Goal: Task Accomplishment & Management: Use online tool/utility

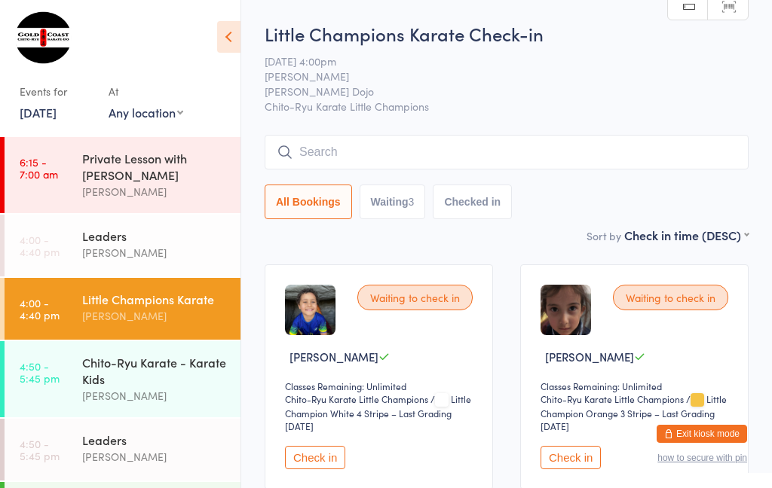
scroll to position [81, 0]
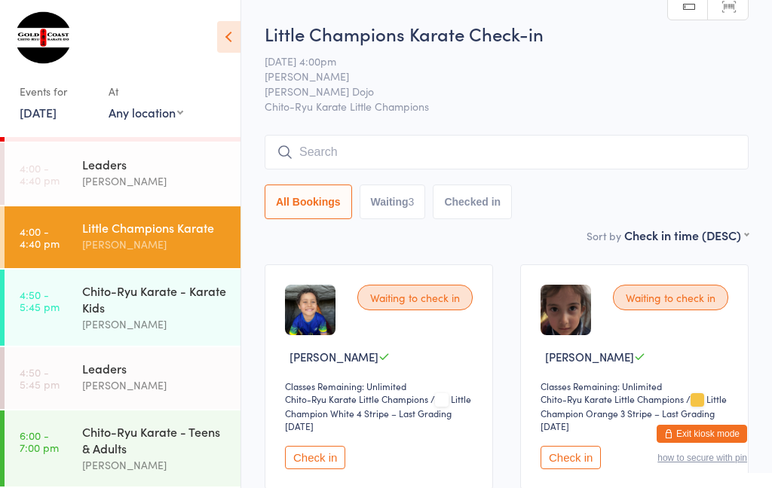
click at [405, 168] on input "search" at bounding box center [507, 152] width 484 height 35
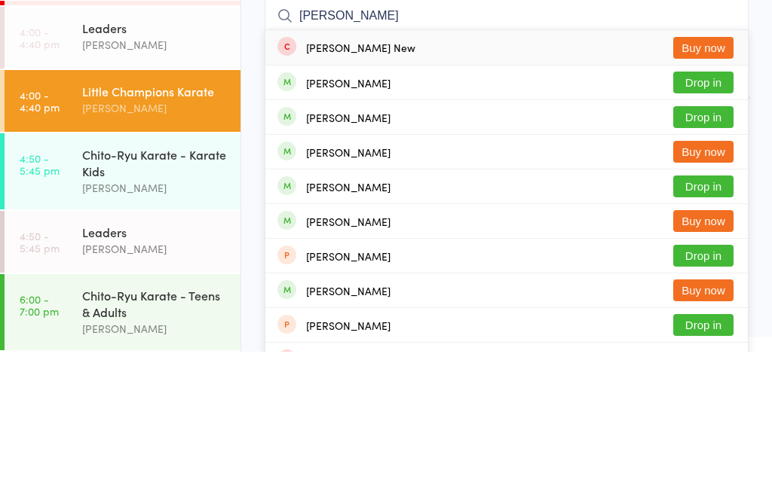
type input "[PERSON_NAME]"
click at [709, 208] on button "Drop in" at bounding box center [703, 219] width 60 height 22
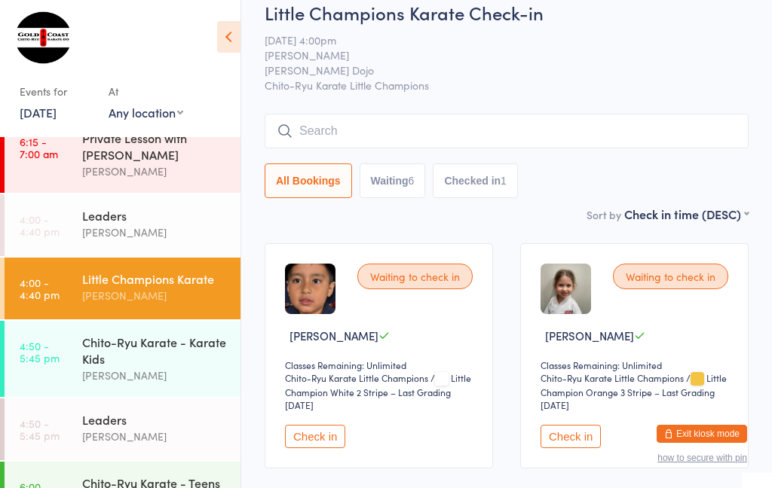
scroll to position [0, 0]
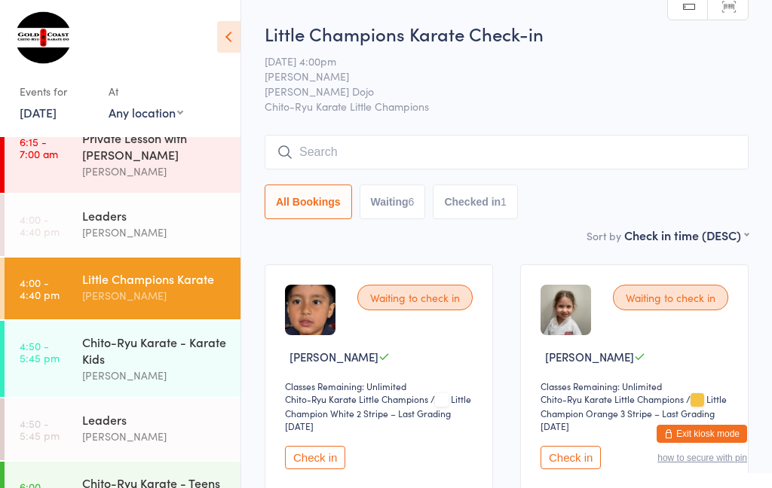
click at [393, 200] on button "Waiting 6" at bounding box center [393, 202] width 66 height 35
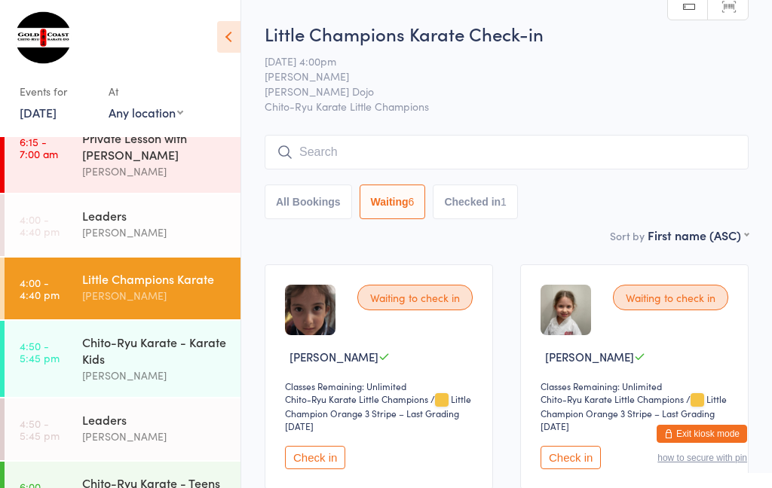
click at [304, 204] on button "All Bookings" at bounding box center [308, 202] width 87 height 35
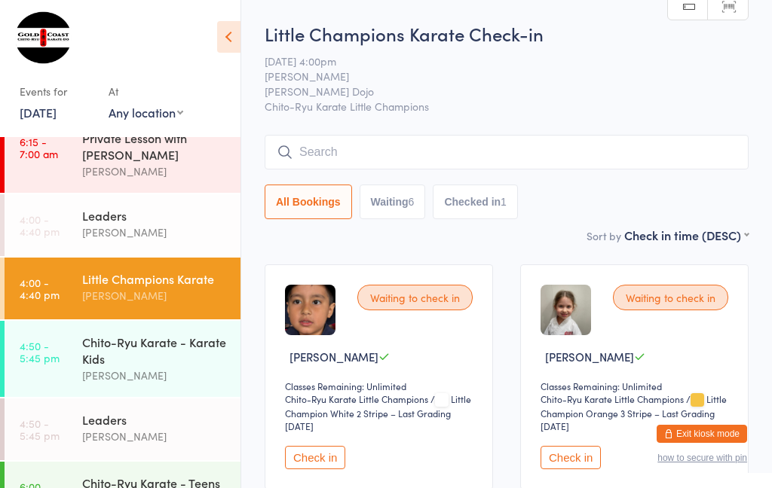
select select "5"
click at [314, 463] on button "Check in" at bounding box center [315, 457] width 60 height 23
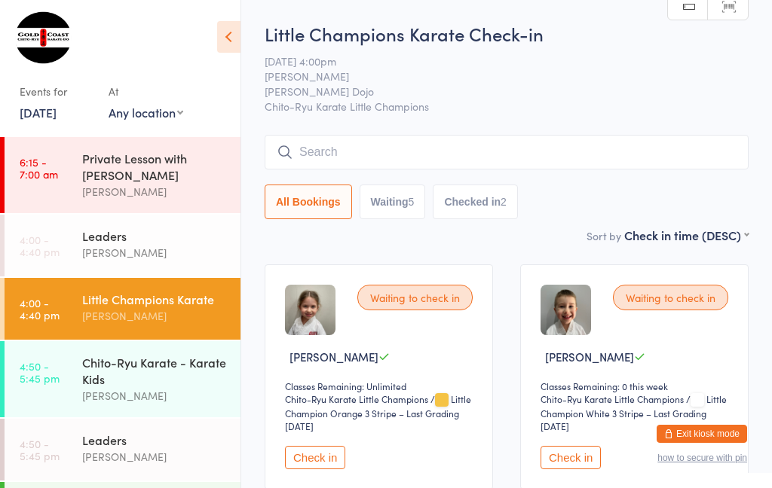
click at [133, 298] on div "Little Champions Karate" at bounding box center [154, 299] width 145 height 17
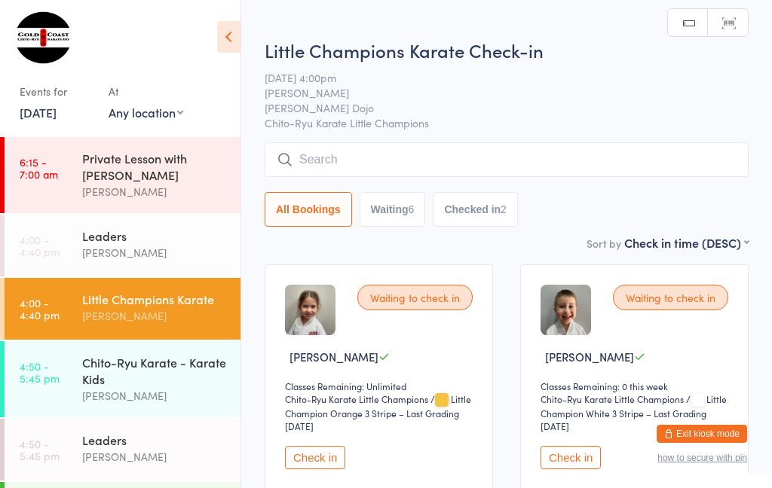
click at [308, 157] on input "search" at bounding box center [507, 159] width 484 height 35
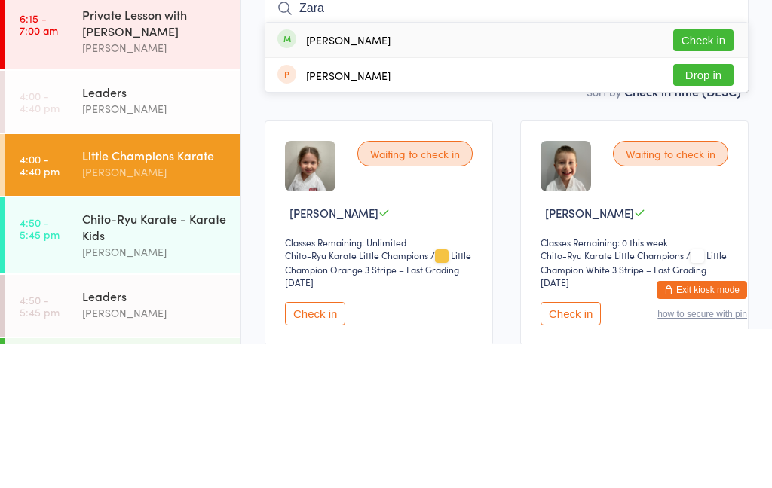
type input "Zara"
click at [694, 173] on button "Check in" at bounding box center [703, 184] width 60 height 22
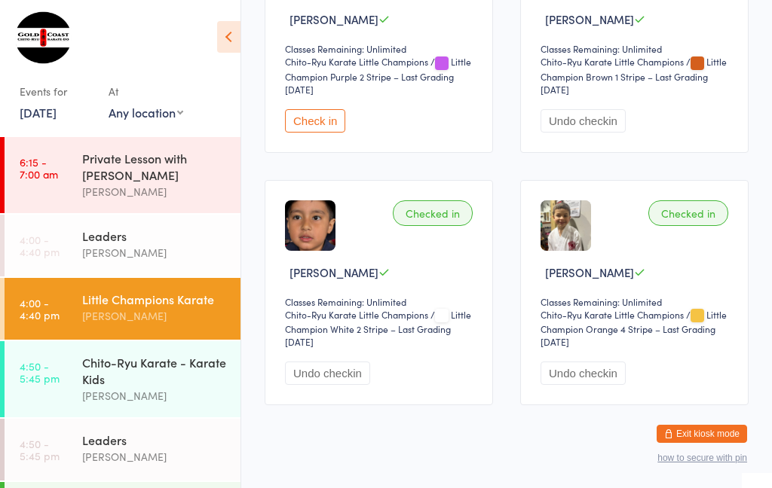
scroll to position [818, 0]
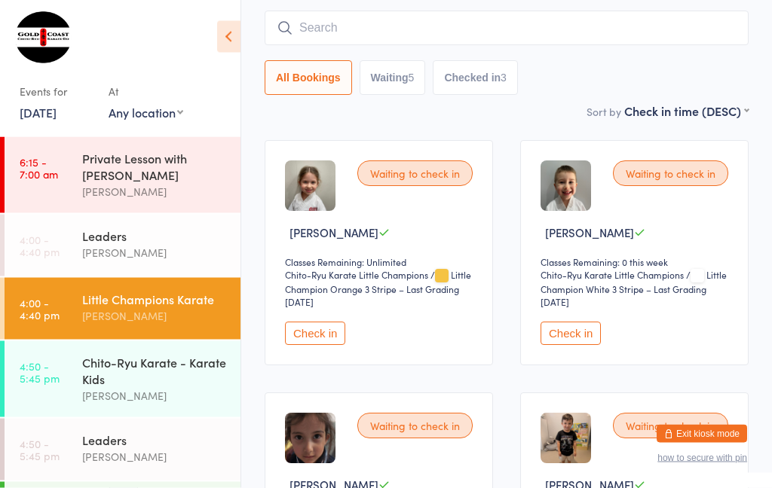
scroll to position [0, 0]
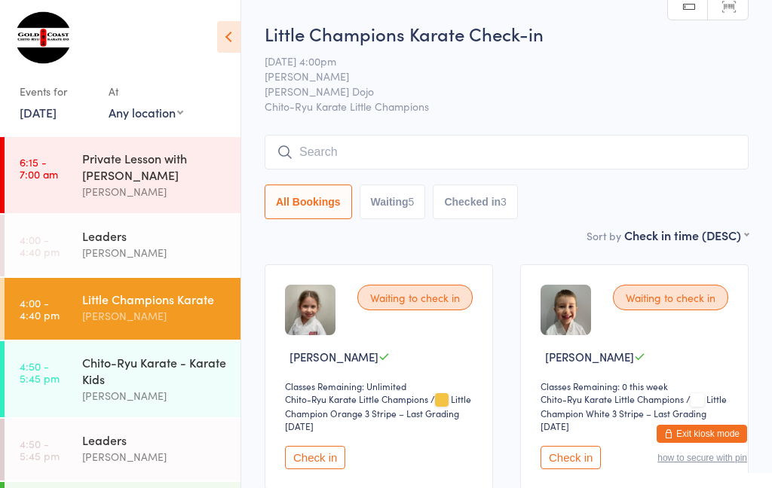
click at [405, 149] on input "search" at bounding box center [507, 152] width 484 height 35
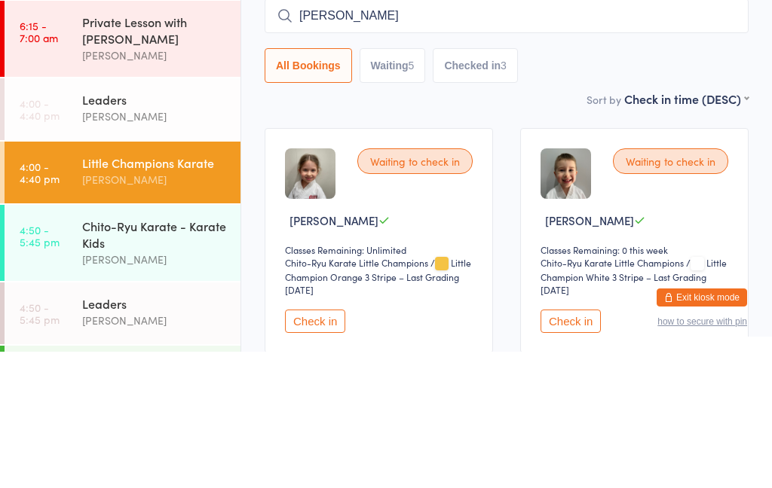
scroll to position [136, 0]
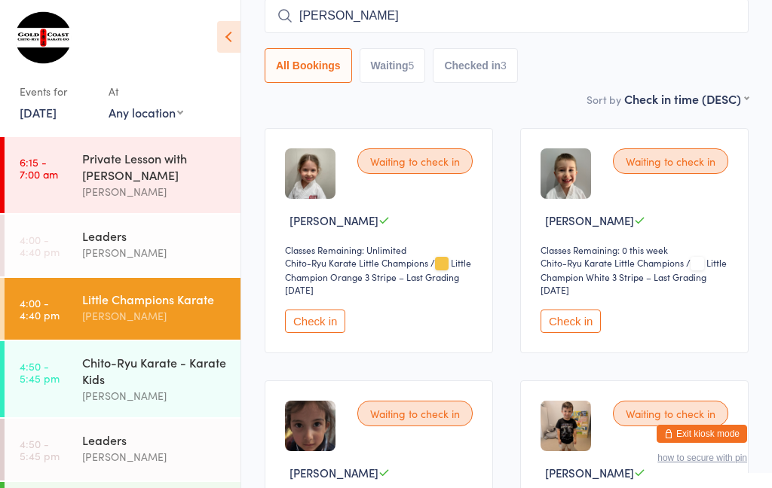
click at [579, 17] on input "[PERSON_NAME]" at bounding box center [507, 15] width 484 height 35
type input "L"
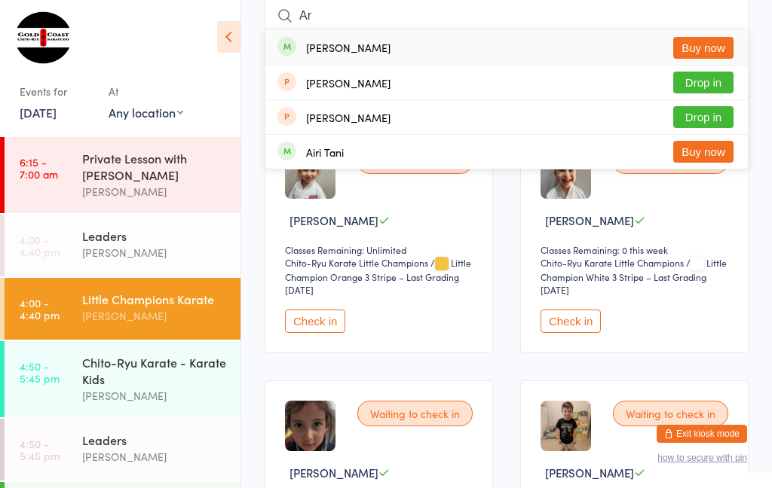
type input "A"
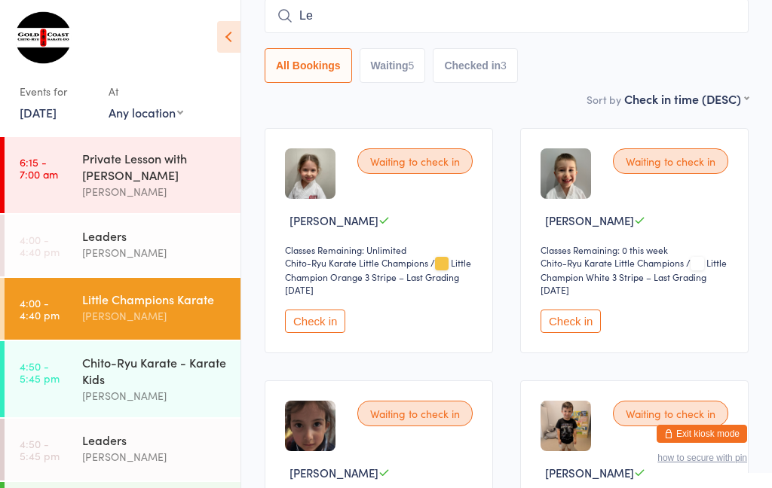
type input "[PERSON_NAME]"
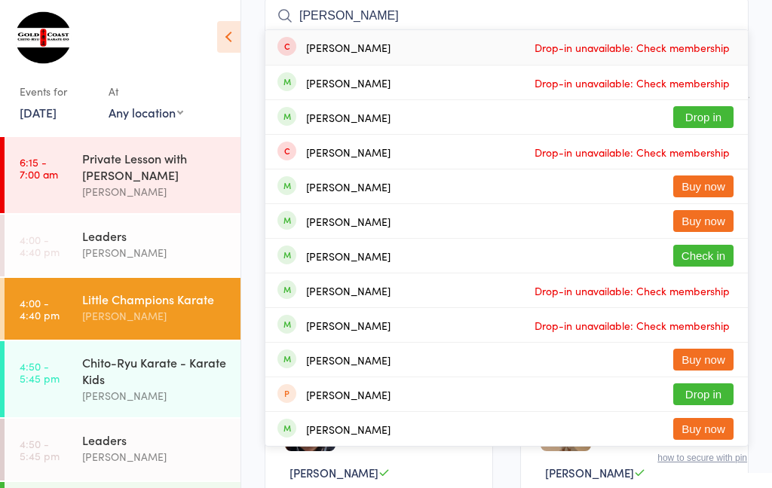
click at [712, 121] on button "Drop in" at bounding box center [703, 117] width 60 height 22
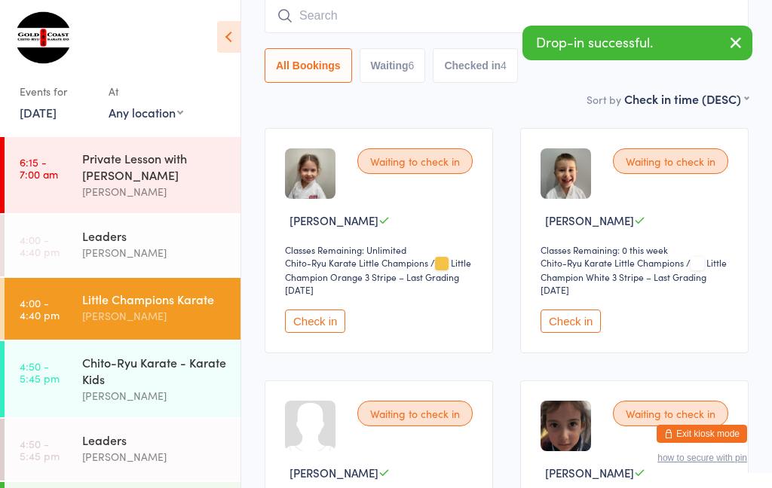
click at [443, 18] on input "search" at bounding box center [507, 15] width 484 height 35
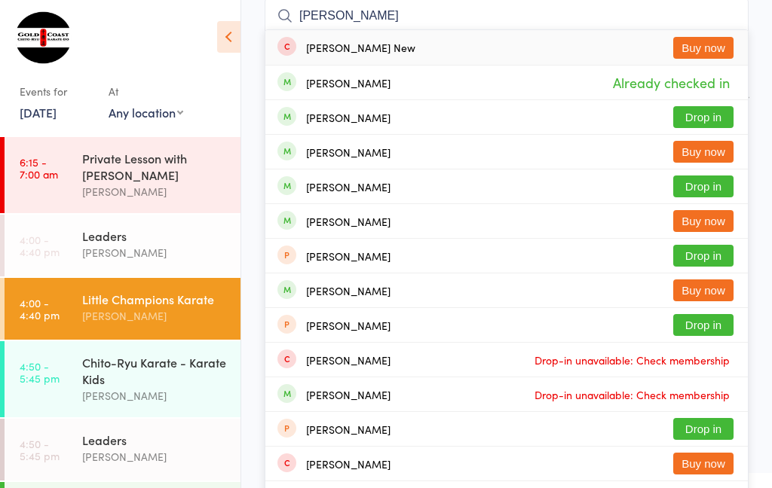
type input "[PERSON_NAME]"
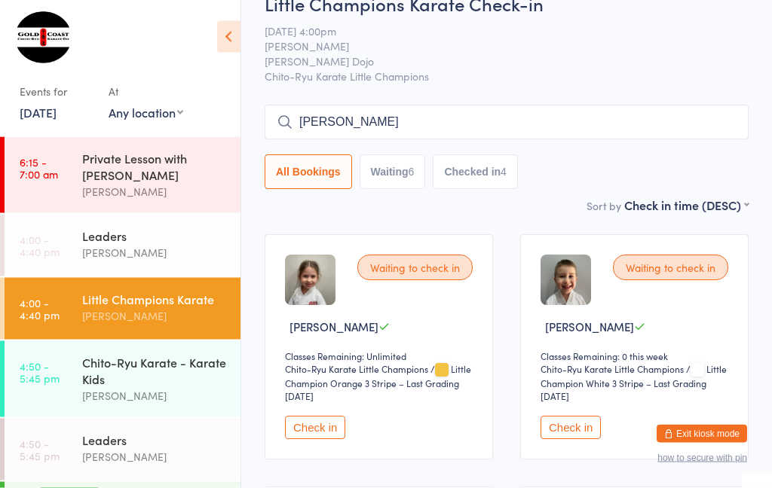
scroll to position [0, 0]
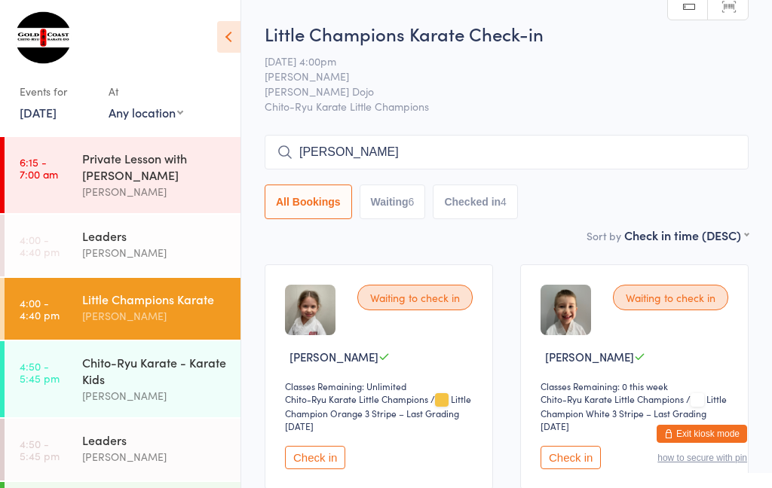
click at [168, 249] on div "[PERSON_NAME]" at bounding box center [154, 252] width 145 height 17
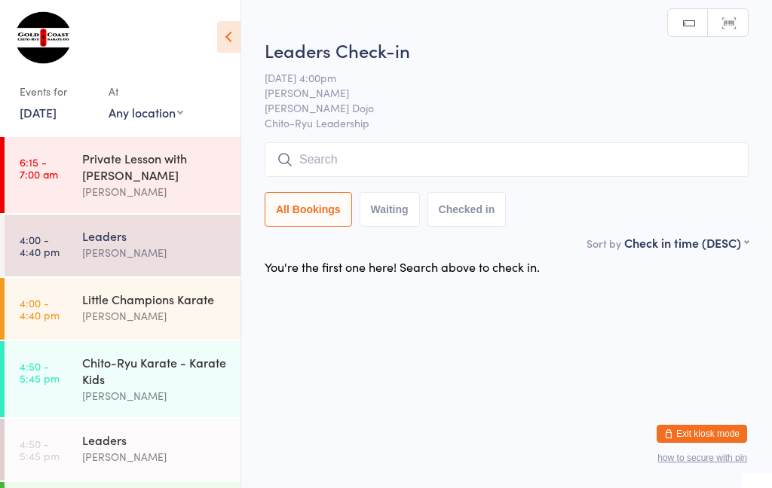
click at [317, 149] on input "search" at bounding box center [507, 159] width 484 height 35
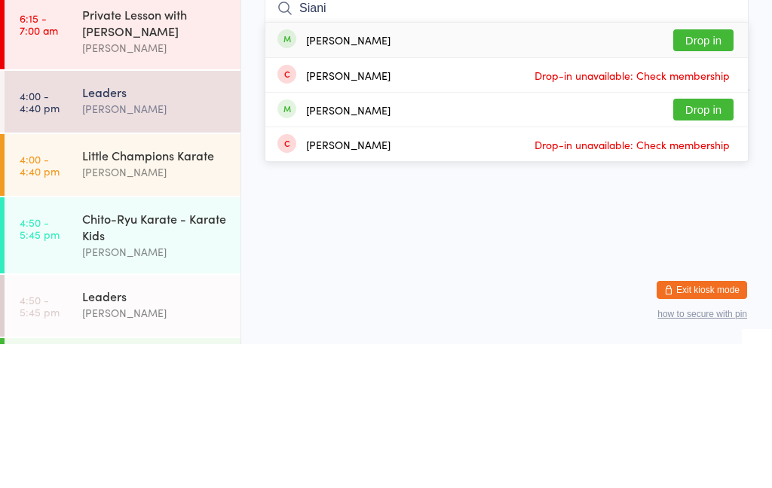
type input "Siani"
click at [715, 173] on button "Drop in" at bounding box center [703, 184] width 60 height 22
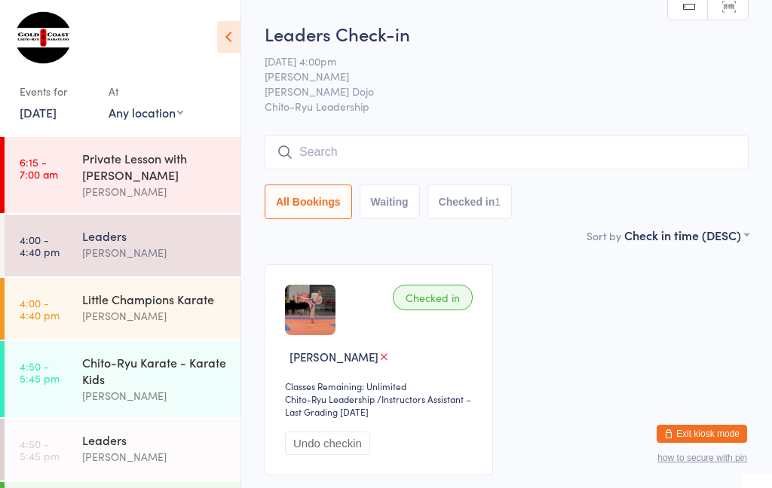
scroll to position [2, 0]
click at [174, 398] on div "[PERSON_NAME]" at bounding box center [154, 394] width 145 height 17
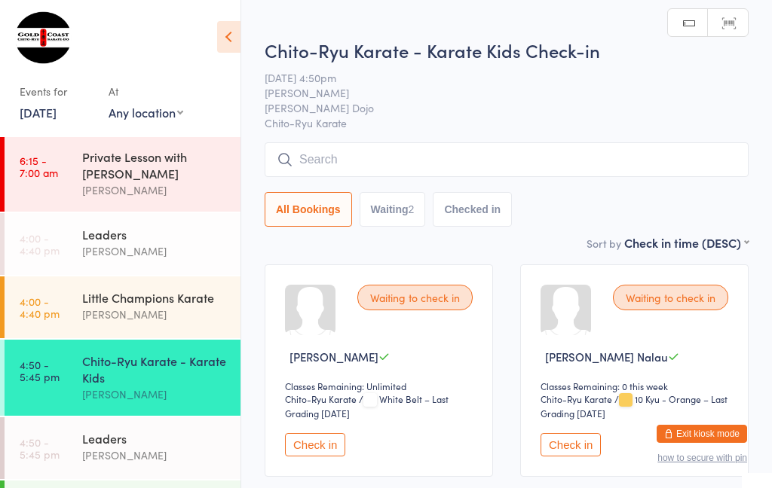
click at [368, 167] on input "search" at bounding box center [507, 159] width 484 height 35
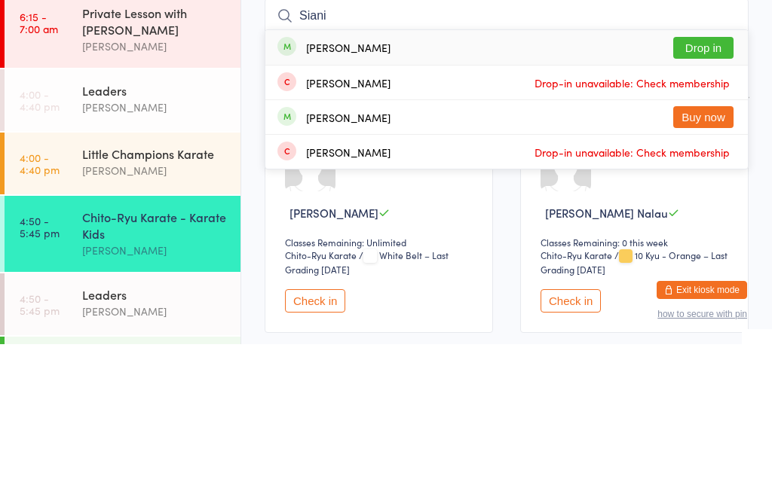
type input "Siani"
click at [704, 181] on button "Drop in" at bounding box center [703, 192] width 60 height 22
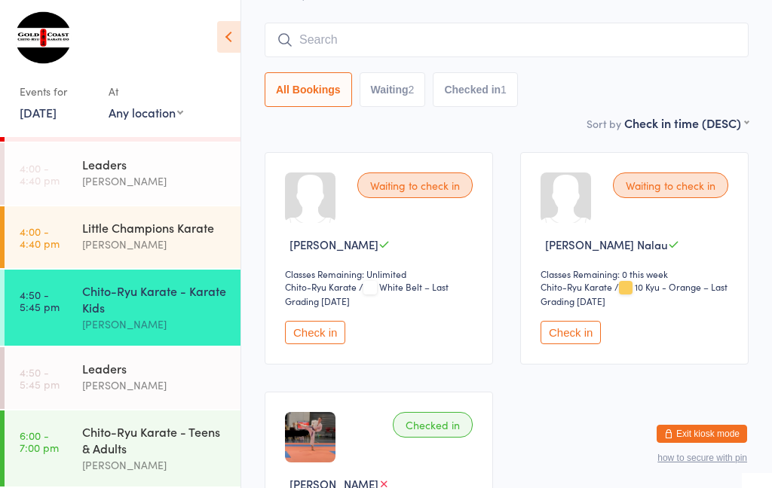
scroll to position [81, 0]
click at [144, 437] on div "Chito-Ryu Karate - Teens & Adults" at bounding box center [154, 440] width 145 height 33
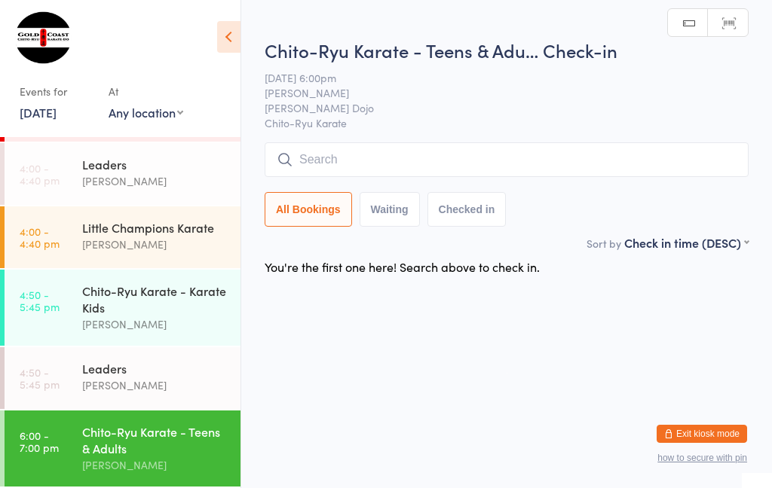
click at [423, 148] on input "search" at bounding box center [507, 159] width 484 height 35
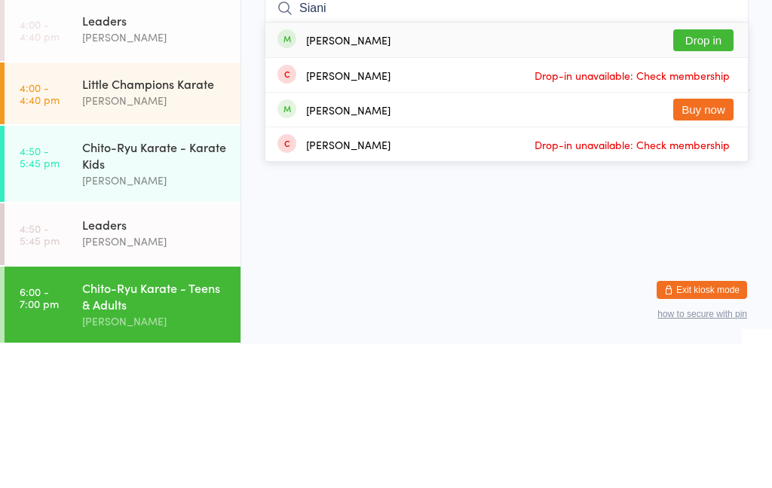
type input "Siani"
click at [712, 173] on button "Drop in" at bounding box center [703, 184] width 60 height 22
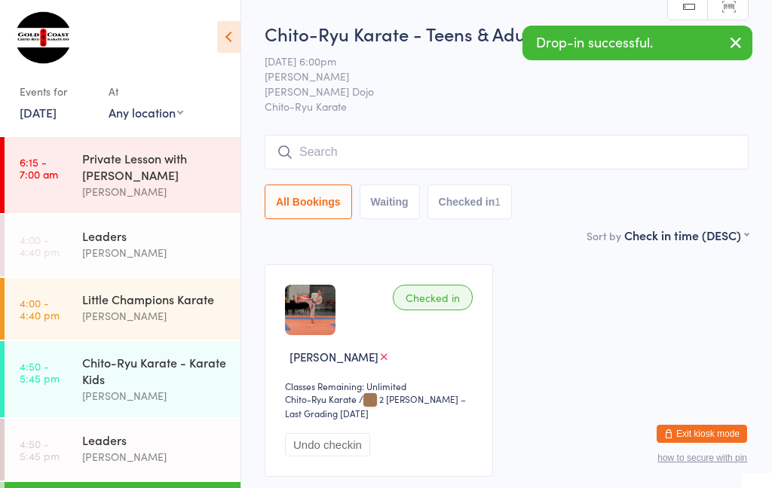
click at [157, 240] on div "Leaders" at bounding box center [154, 236] width 145 height 17
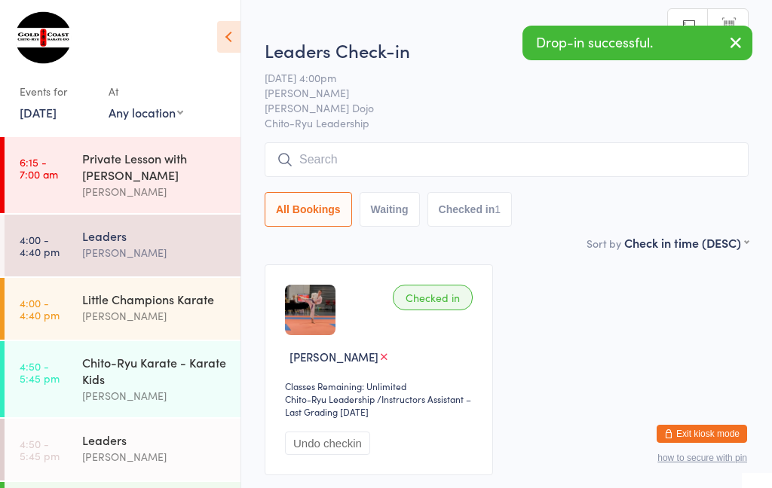
click at [416, 164] on input "search" at bounding box center [507, 159] width 484 height 35
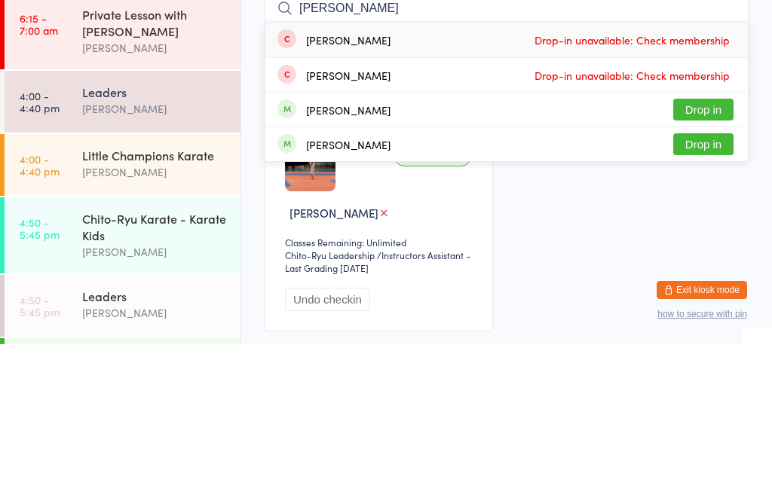
type input "[PERSON_NAME]"
click at [707, 243] on button "Drop in" at bounding box center [703, 254] width 60 height 22
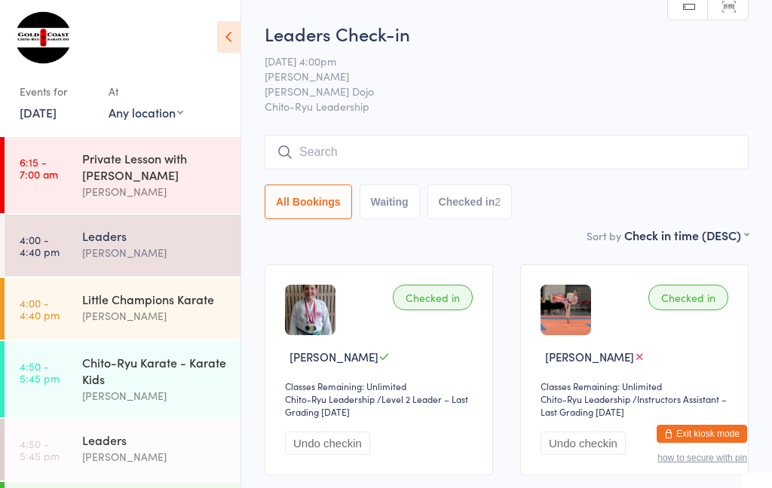
click at [190, 387] on div "Chito-Ryu Karate - Karate Kids" at bounding box center [154, 370] width 145 height 33
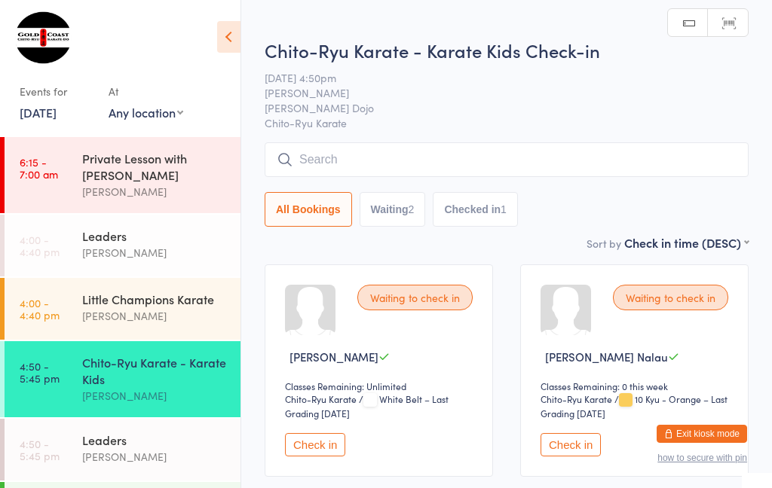
click at [363, 165] on input "search" at bounding box center [507, 159] width 484 height 35
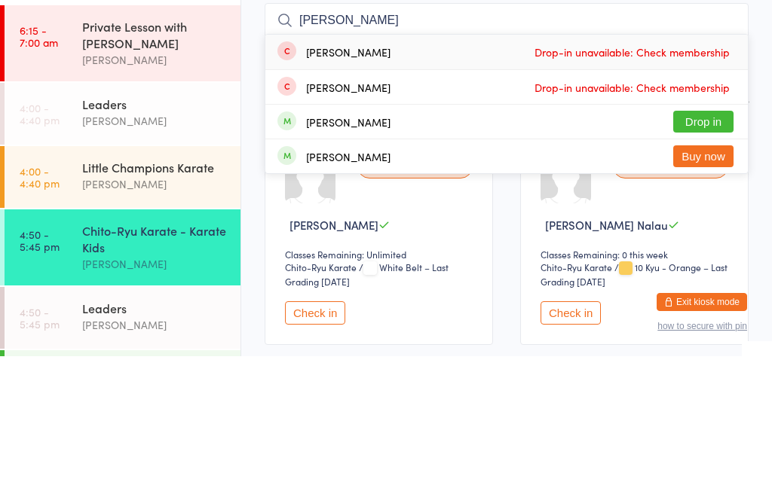
type input "[PERSON_NAME]"
click at [718, 243] on button "Drop in" at bounding box center [703, 254] width 60 height 22
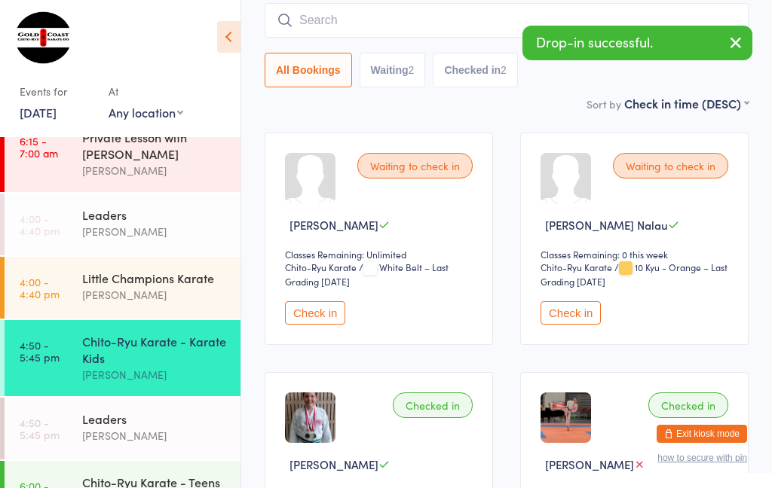
scroll to position [20, 0]
click at [110, 488] on div "Chito-Ryu Karate - Teens & Adults" at bounding box center [154, 491] width 145 height 33
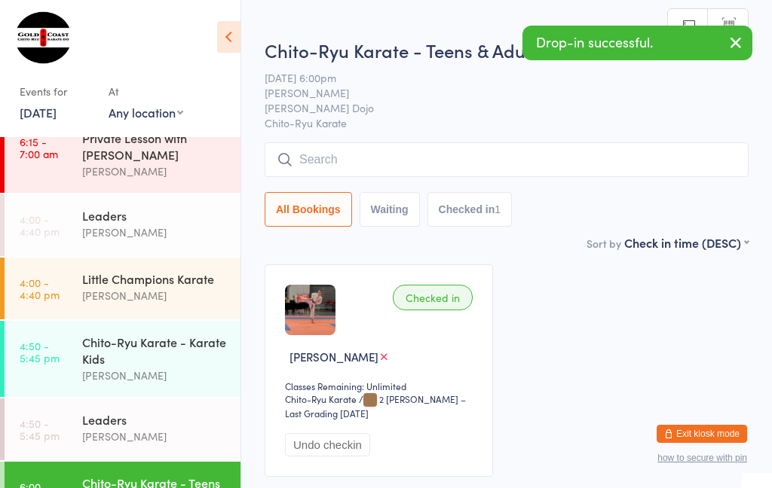
click at [376, 152] on input "search" at bounding box center [507, 159] width 484 height 35
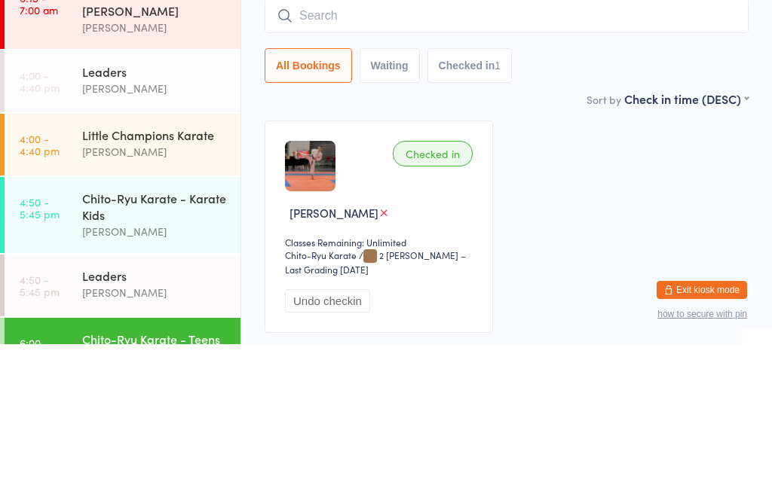
type input "X"
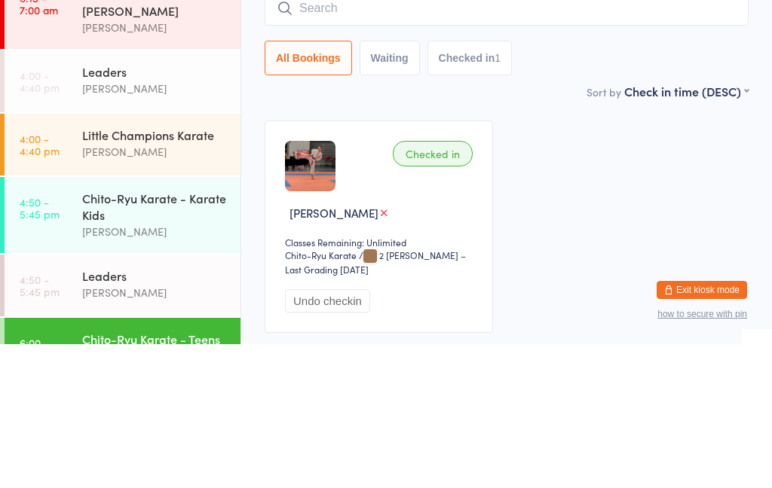
click at [507, 227] on div "Sort by Check in time (DESC) First name (ASC) First name (DESC) Last name (ASC)…" at bounding box center [507, 235] width 484 height 17
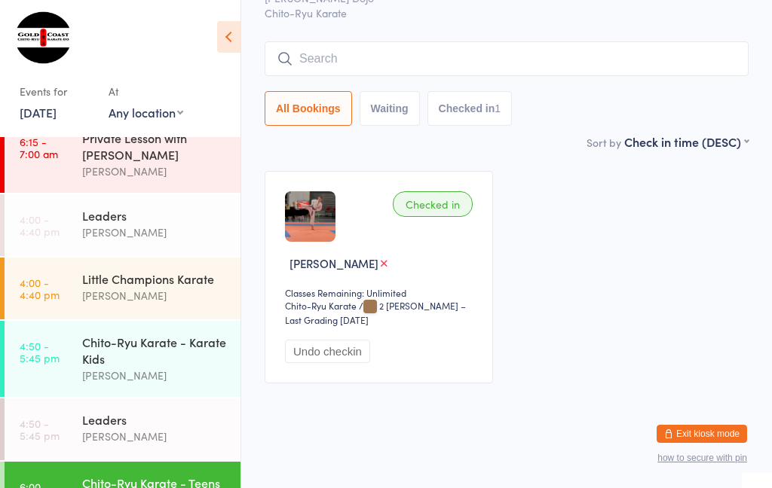
click at [353, 41] on input "search" at bounding box center [507, 58] width 484 height 35
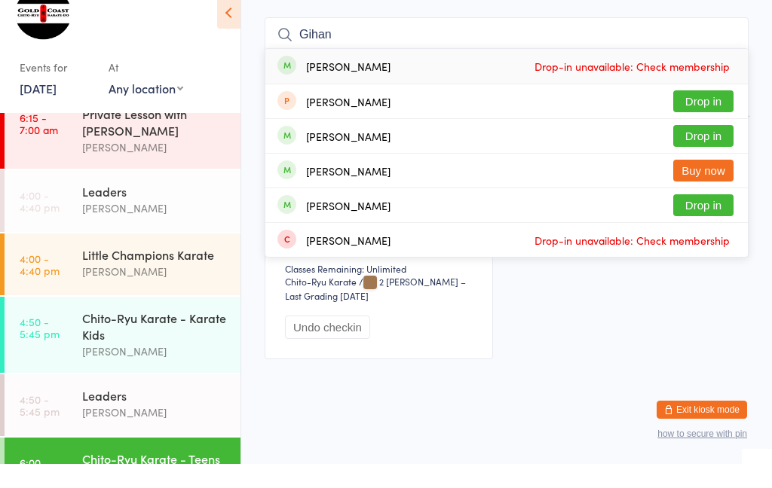
type input "Gihan"
click at [387, 84] on div "[PERSON_NAME]" at bounding box center [348, 90] width 84 height 12
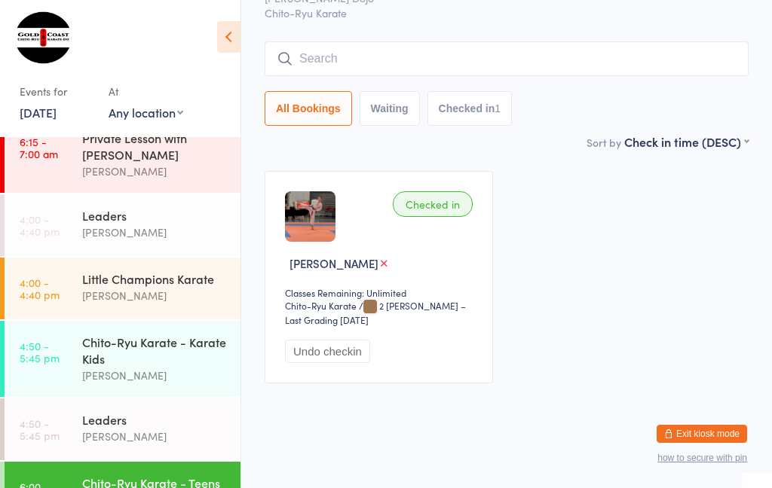
click at [63, 289] on link "4:00 - 4:40 pm Little Champions Karate [PERSON_NAME]" at bounding box center [123, 289] width 236 height 62
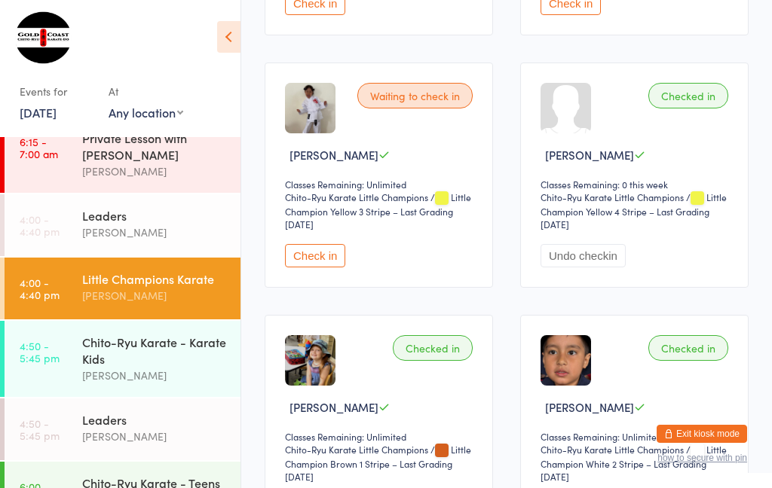
scroll to position [981, 0]
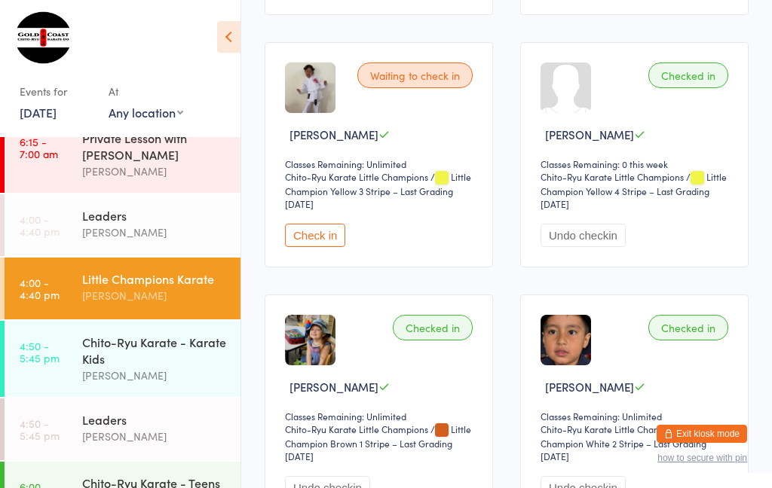
click at [301, 247] on button "Check in" at bounding box center [315, 235] width 60 height 23
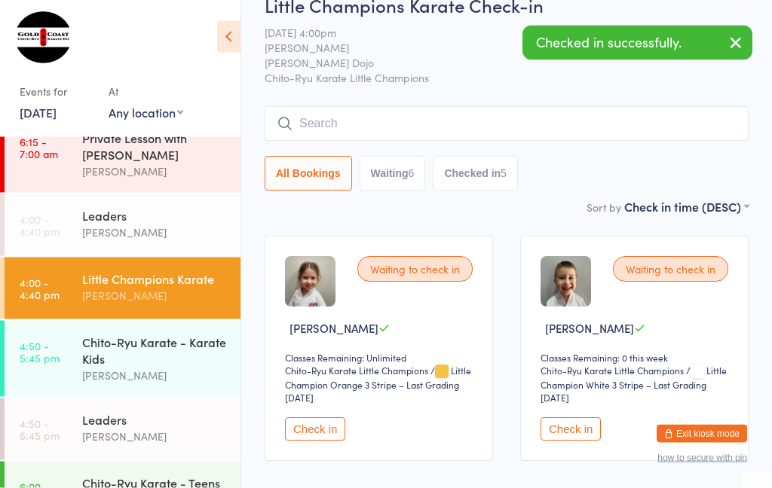
scroll to position [0, 0]
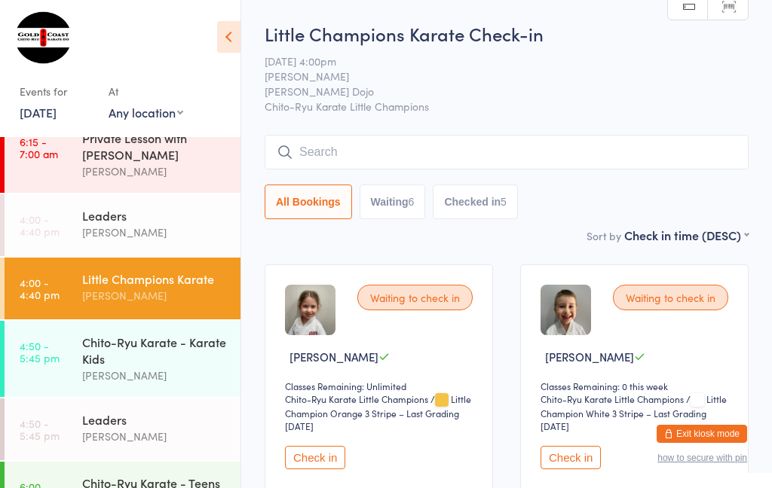
click at [326, 461] on button "Check in" at bounding box center [315, 457] width 60 height 23
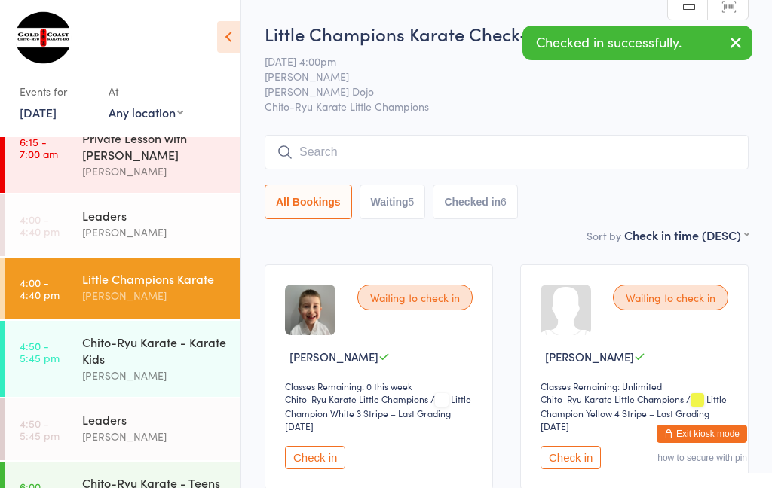
click at [307, 459] on button "Check in" at bounding box center [315, 457] width 60 height 23
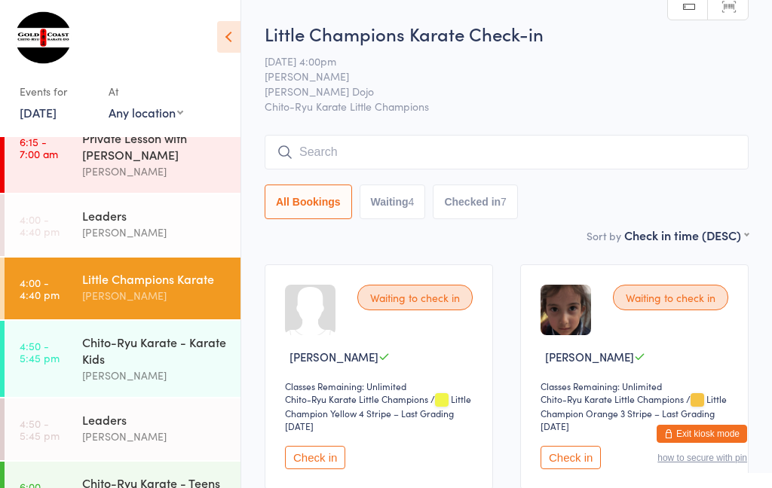
click at [311, 457] on button "Check in" at bounding box center [315, 457] width 60 height 23
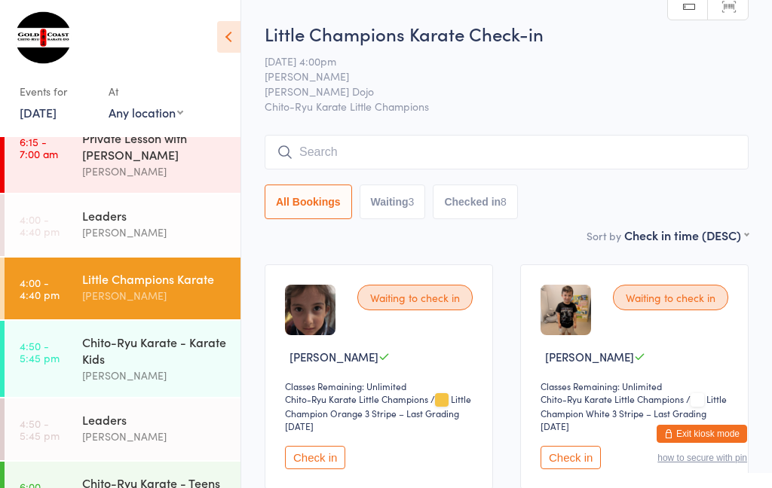
click at [316, 470] on button "Check in" at bounding box center [315, 457] width 60 height 23
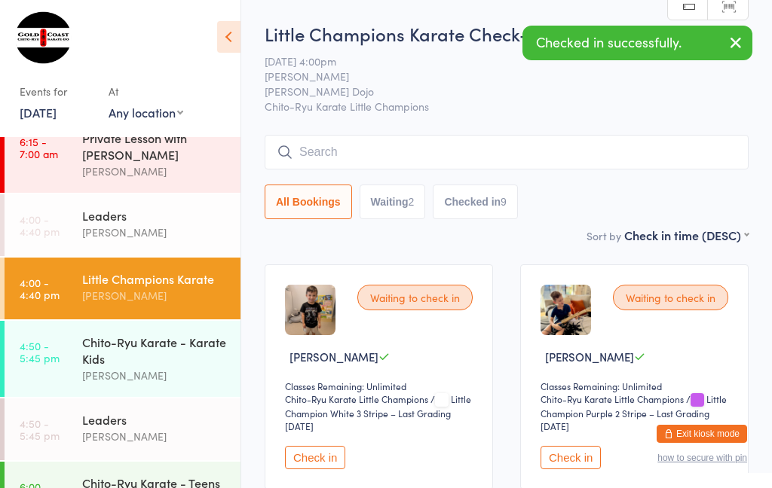
click at [324, 470] on button "Check in" at bounding box center [315, 457] width 60 height 23
